Goal: Obtain resource: Download file/media

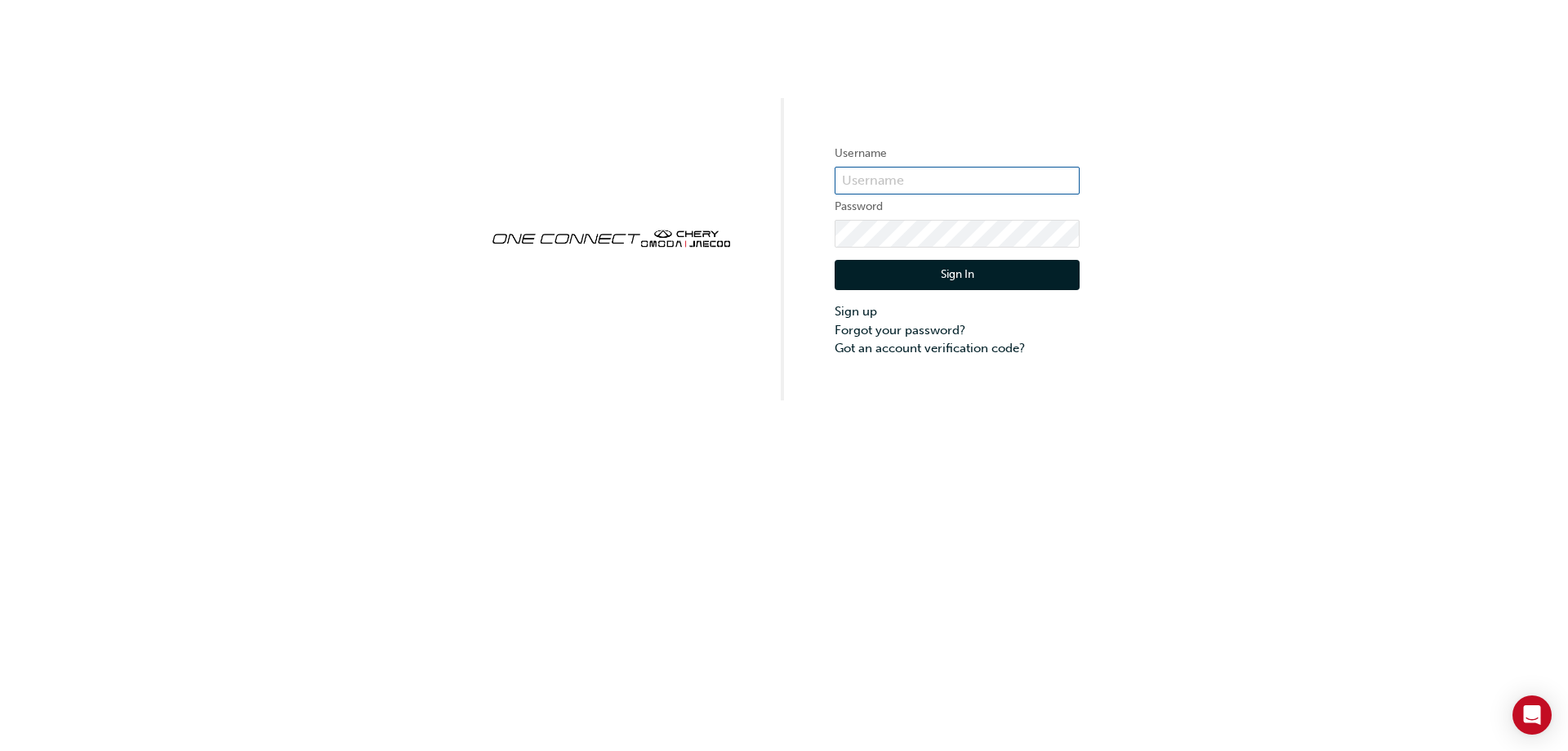
type input "CHAU1650"
click at [888, 269] on button "Sign In" at bounding box center [957, 275] width 245 height 31
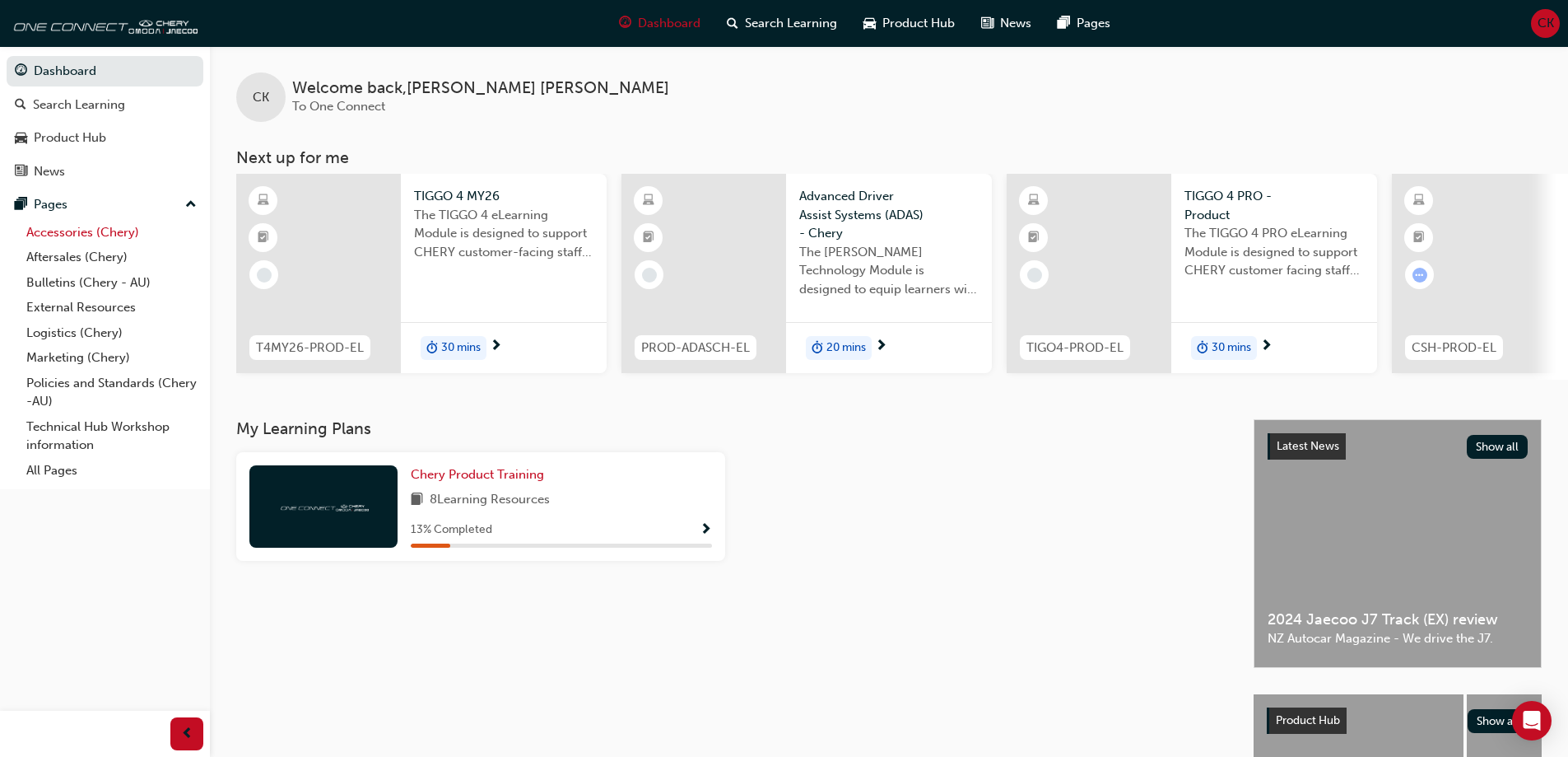
click at [43, 242] on link "Accessories (Chery)" at bounding box center [111, 232] width 184 height 25
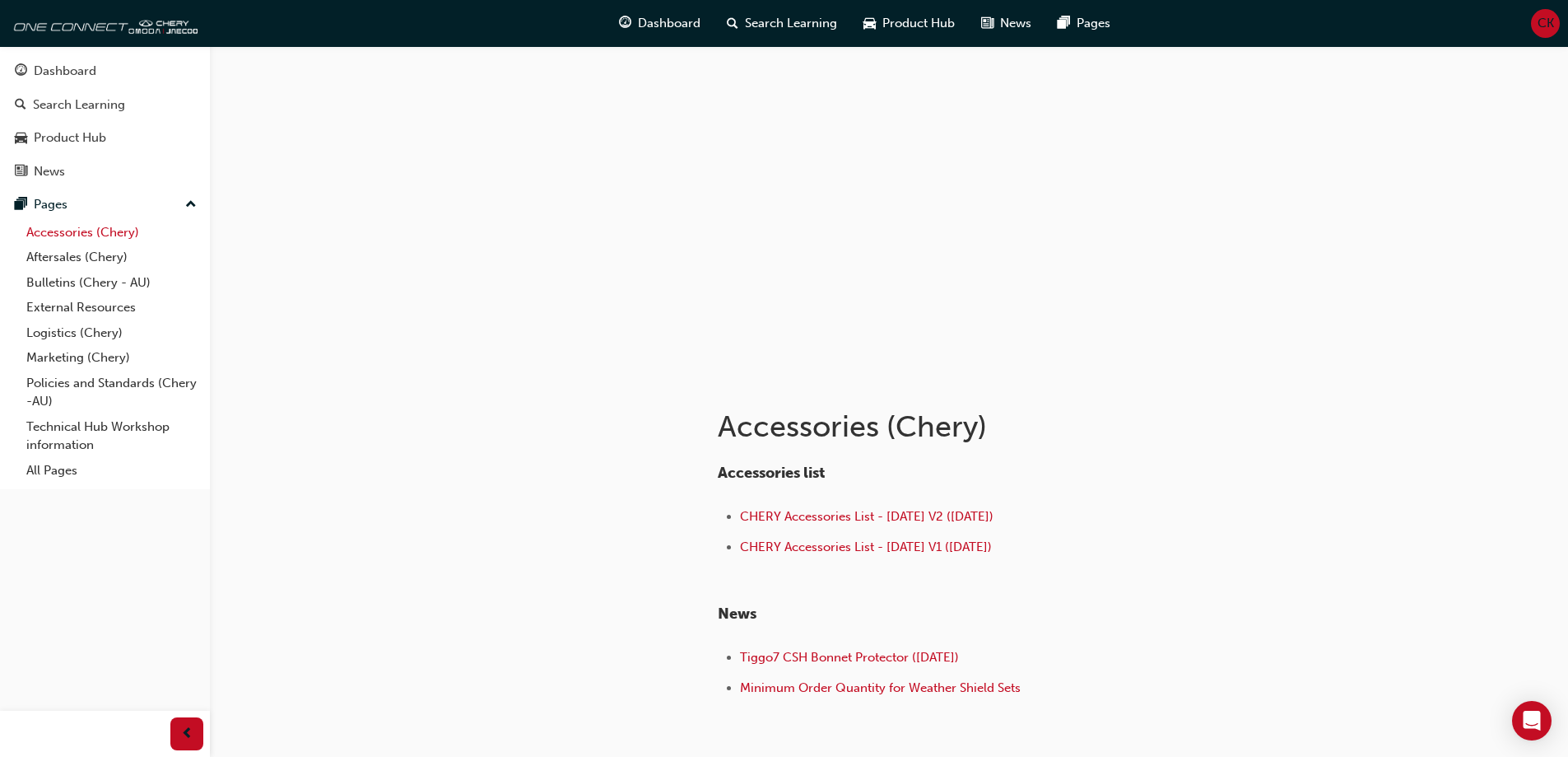
click at [87, 239] on link "Accessories (Chery)" at bounding box center [111, 232] width 184 height 25
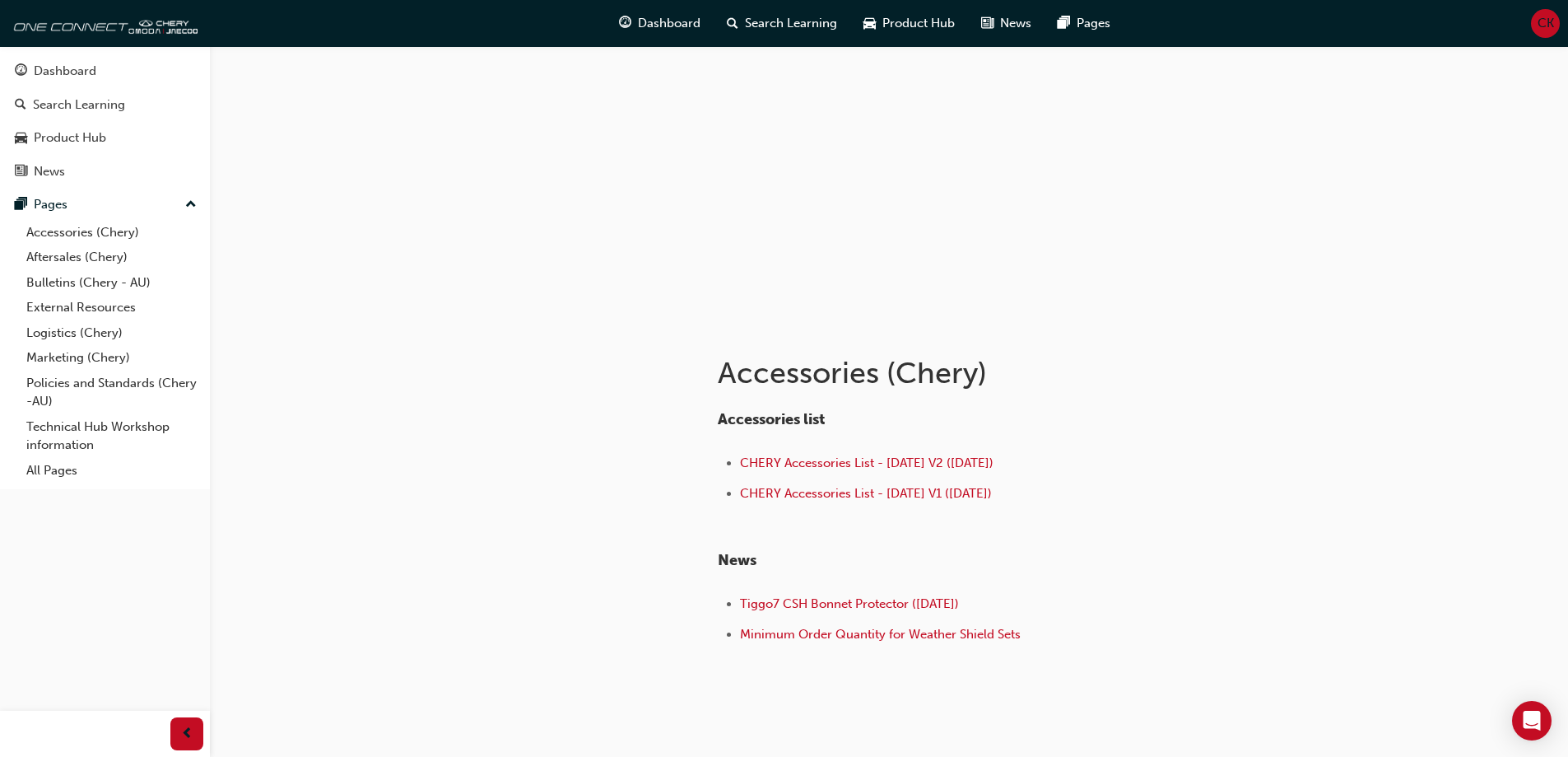
scroll to position [104, 0]
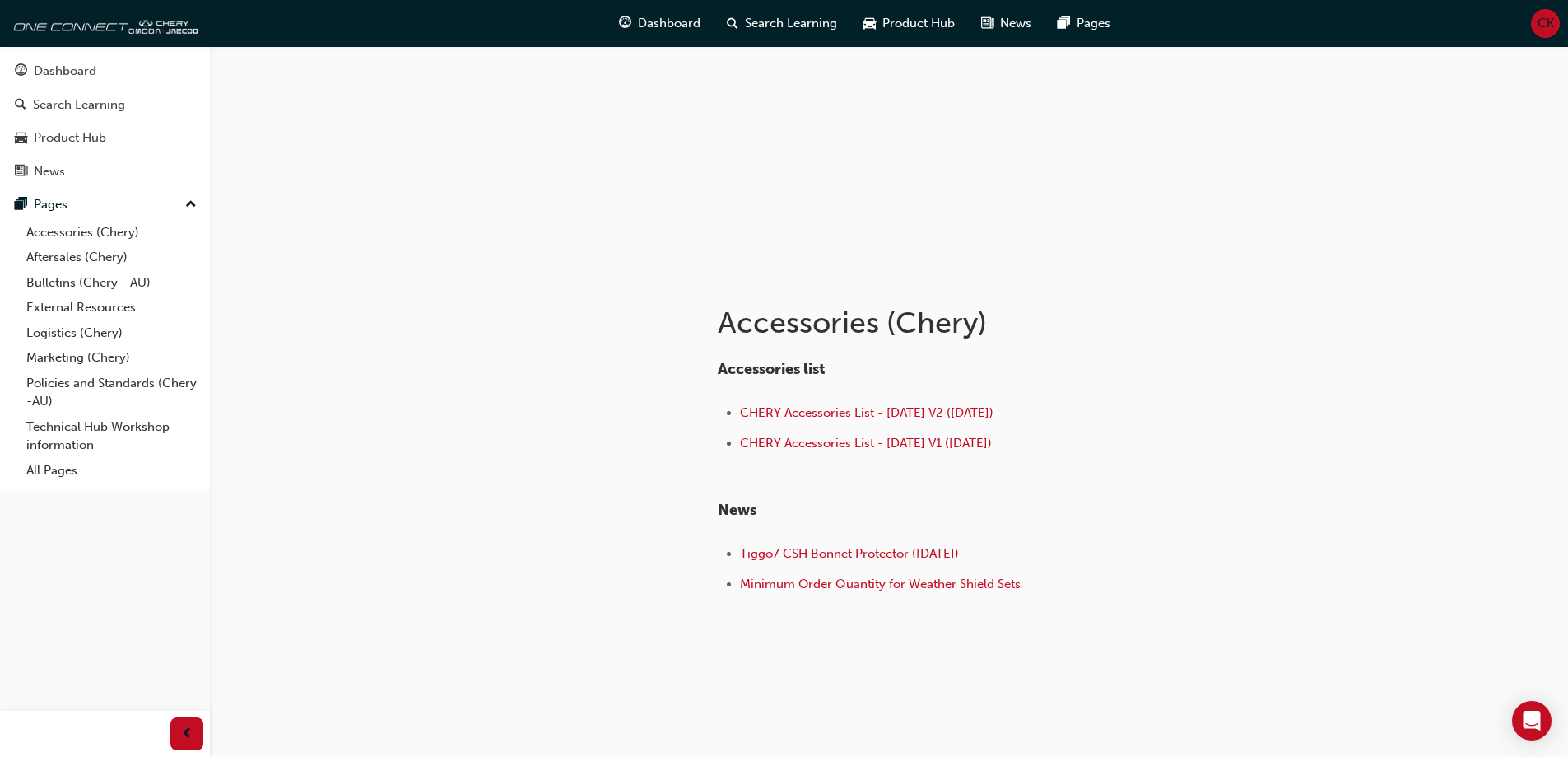
click at [942, 628] on div "Accessories (Chery) Accessories list CHERY Accessories List - [DATE] V2 ([DATE]…" at bounding box center [889, 467] width 988 height 392
click at [936, 407] on span "CHERY Accessories List - [DATE] V2 ([DATE])" at bounding box center [867, 412] width 254 height 15
